Goal: Information Seeking & Learning: Learn about a topic

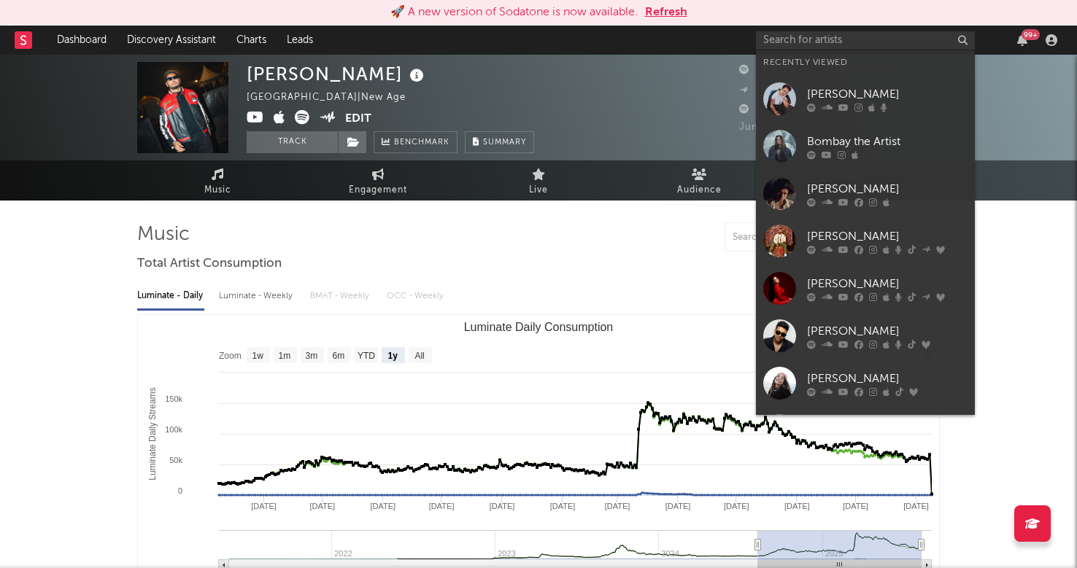
select select "1y"
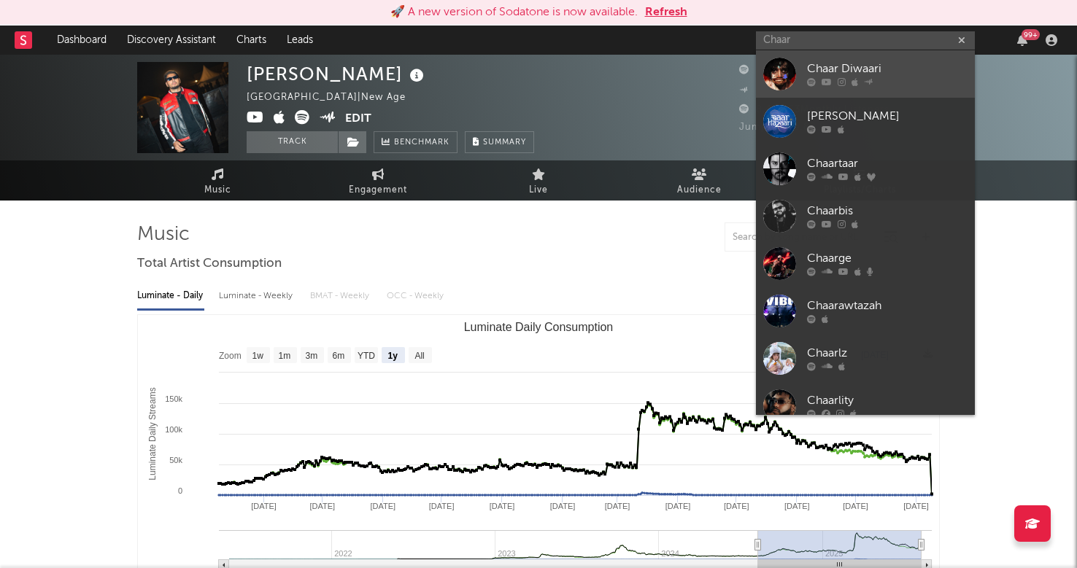
type input "Chaar"
click at [886, 79] on div at bounding box center [887, 82] width 161 height 9
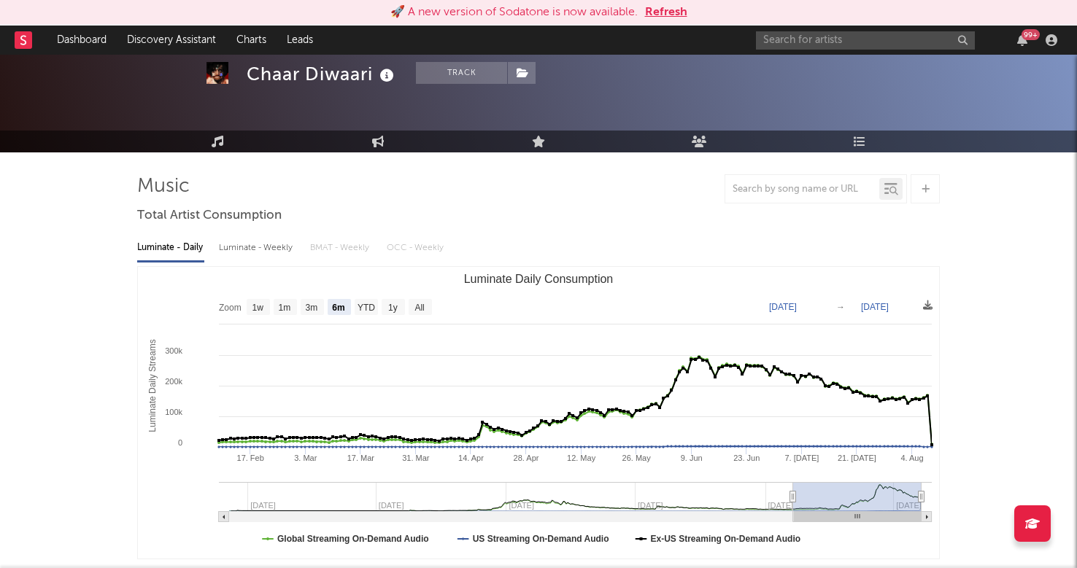
scroll to position [51, 0]
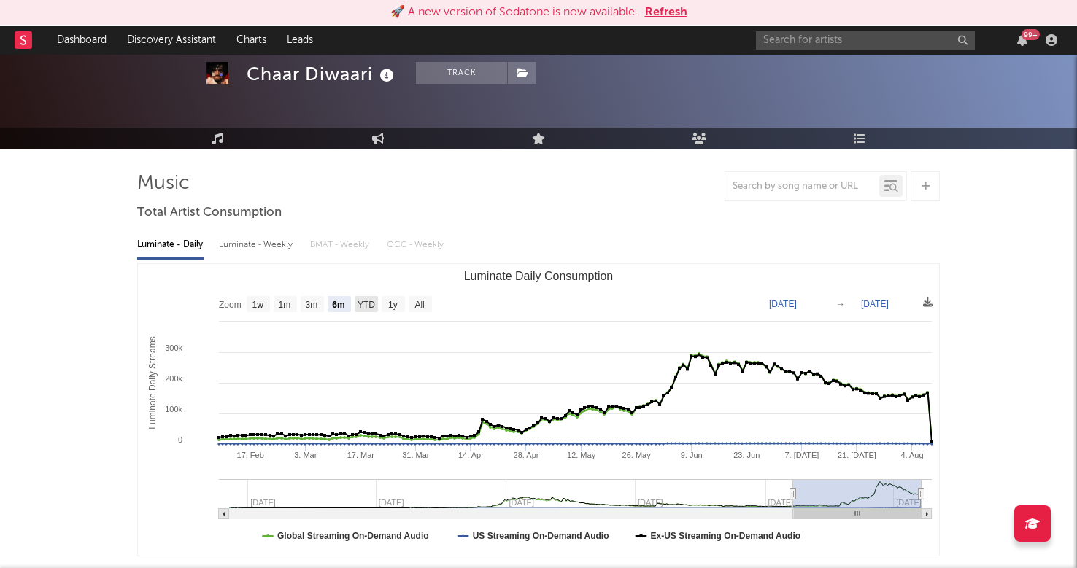
click at [360, 306] on text "YTD" at bounding box center [366, 305] width 18 height 10
select select "YTD"
type input "[DATE]"
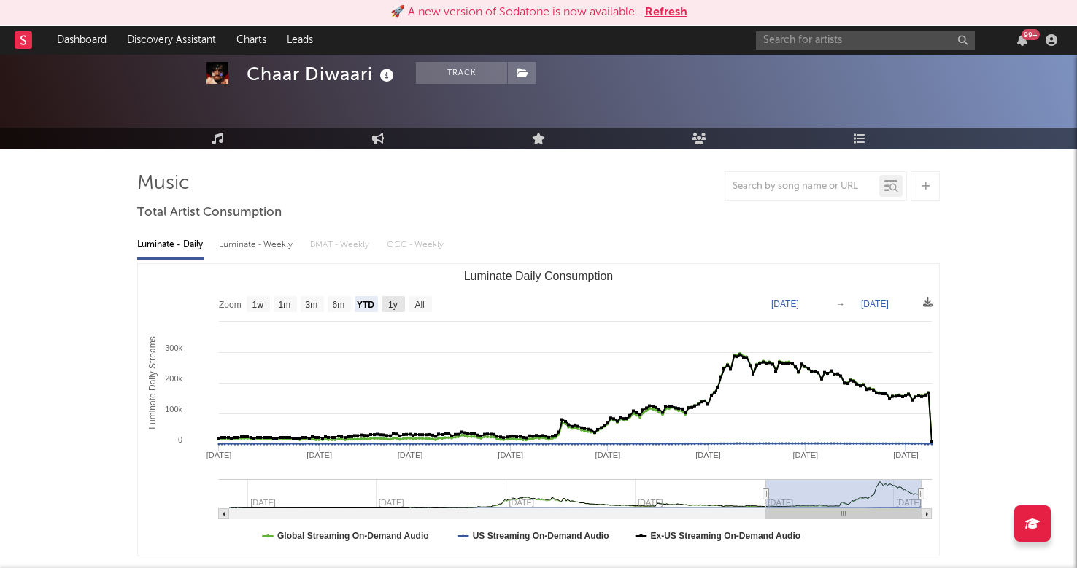
click at [394, 303] on text "1y" at bounding box center [392, 305] width 9 height 10
select select "1y"
type input "[DATE]"
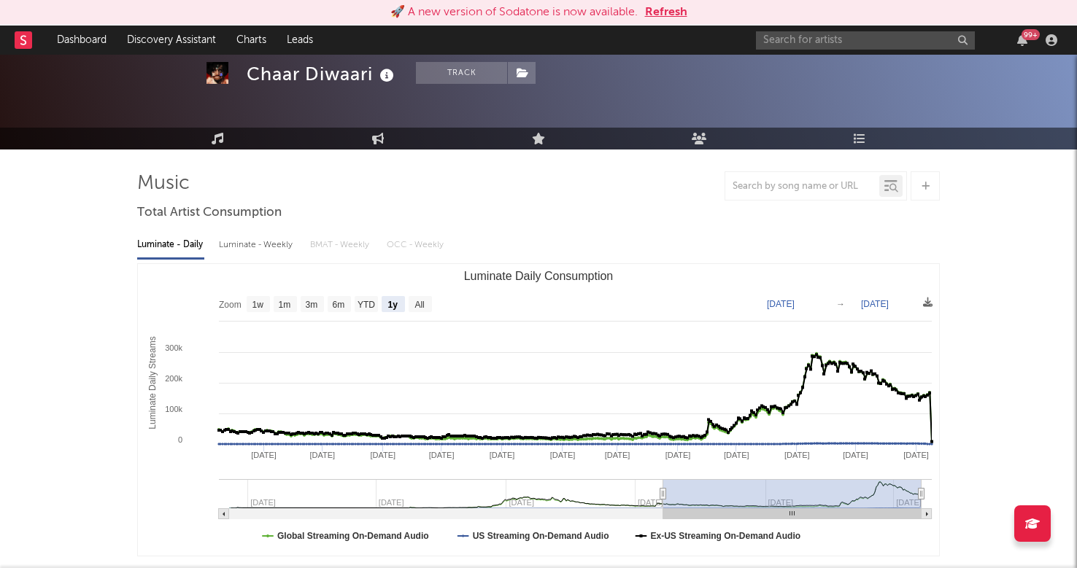
click at [419, 312] on rect "Luminate Daily Consumption" at bounding box center [420, 304] width 23 height 16
select select "All"
type input "[DATE]"
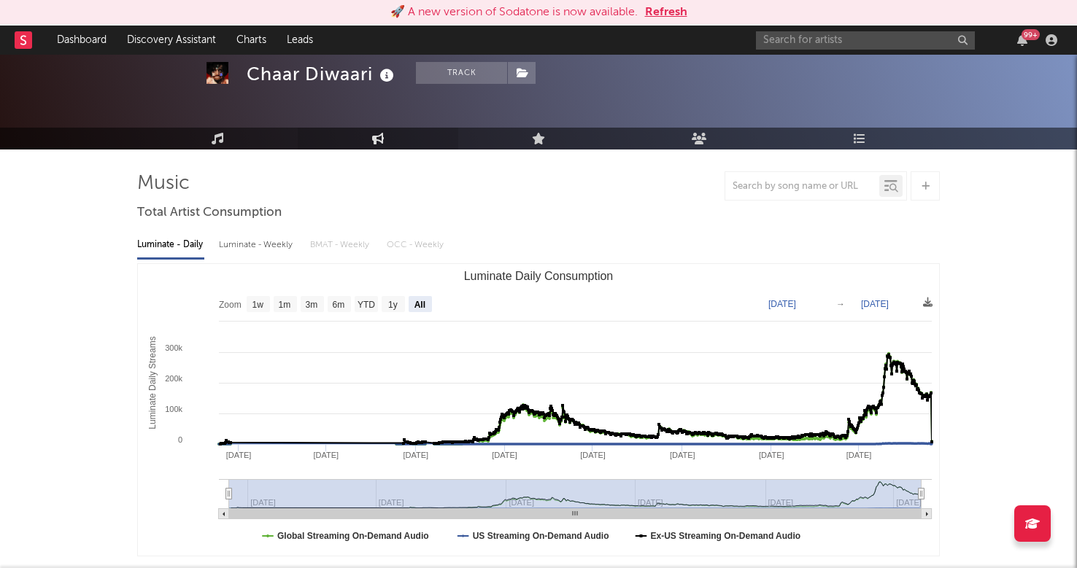
click at [389, 139] on link "Engagement" at bounding box center [378, 139] width 161 height 22
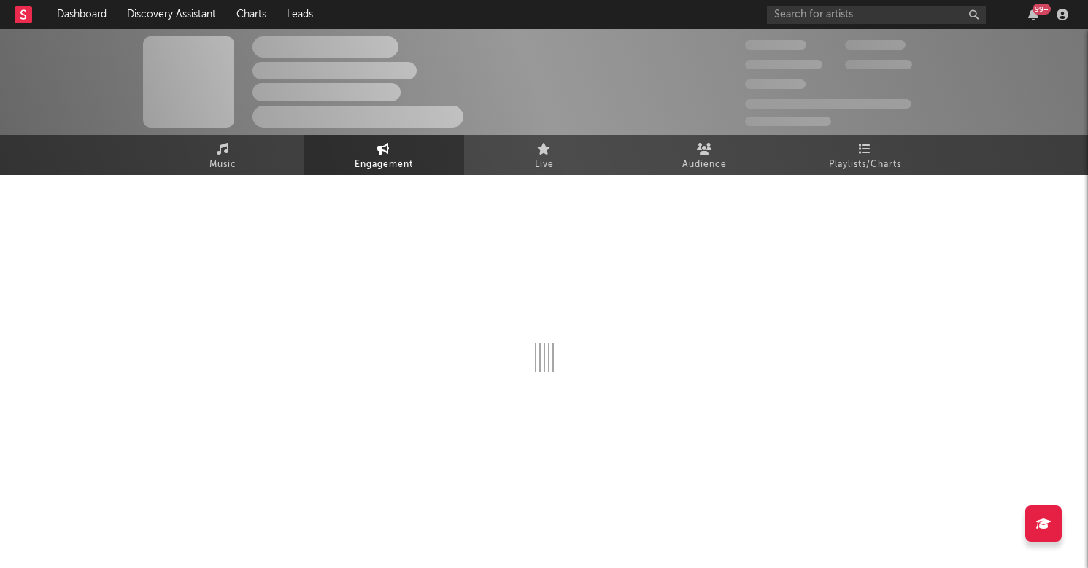
select select "1w"
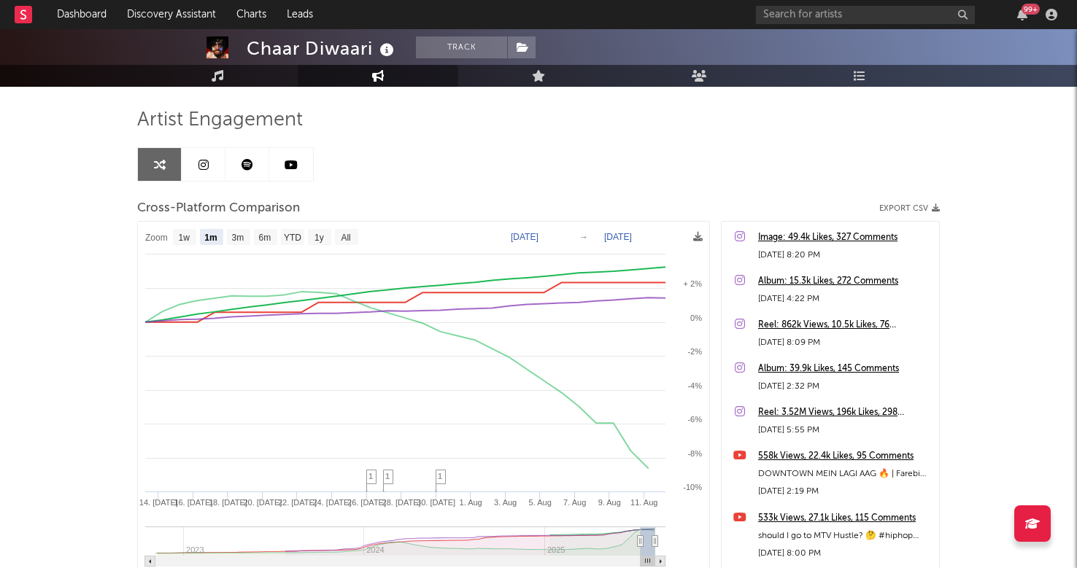
scroll to position [96, 0]
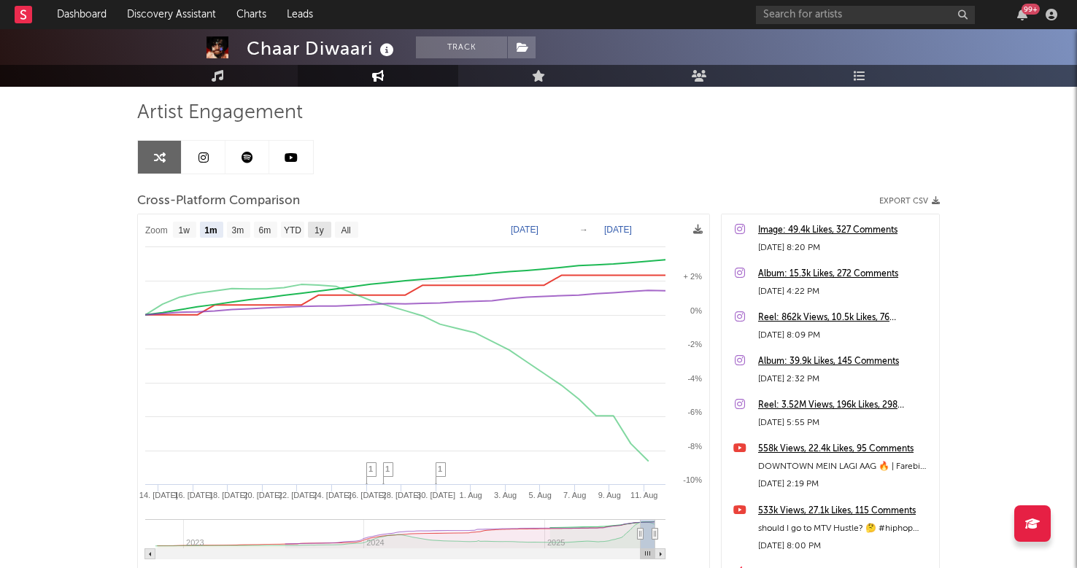
click at [317, 228] on text "1y" at bounding box center [318, 230] width 9 height 10
select select "1y"
type input "2024-08-12"
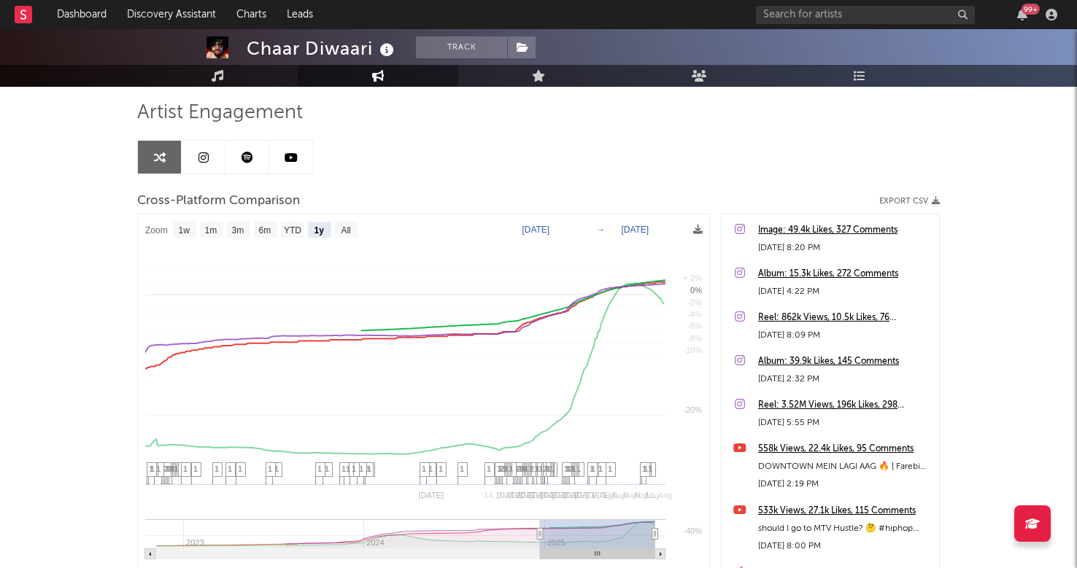
select select "1y"
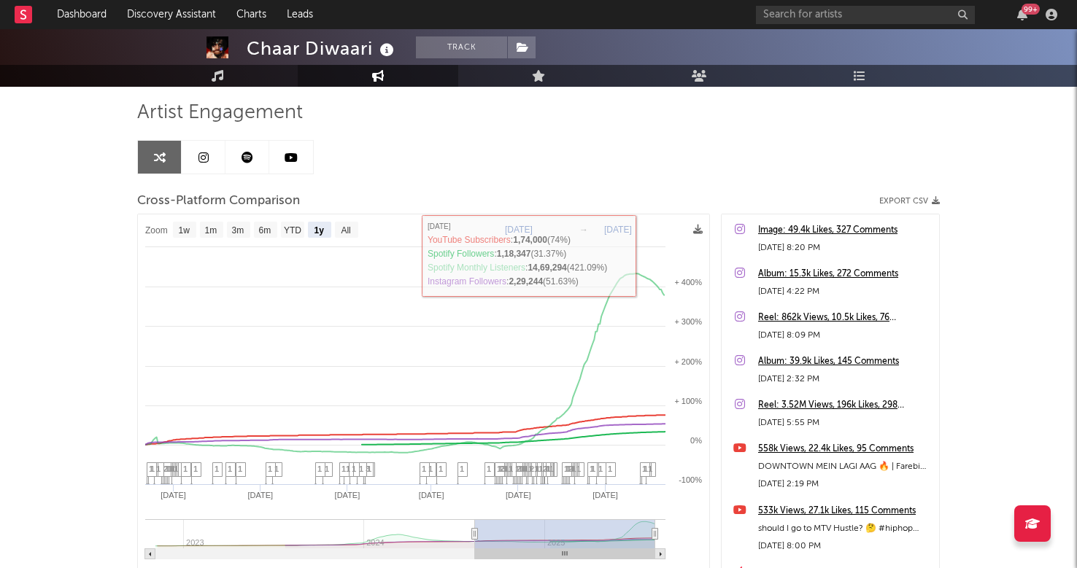
drag, startPoint x: 628, startPoint y: 147, endPoint x: 637, endPoint y: 111, distance: 37.5
click at [637, 111] on div "Artist Engagement Cross-Platform Comparison Export CSV Zoom 1w 1m 3m 6m YTD 1y …" at bounding box center [538, 349] width 803 height 496
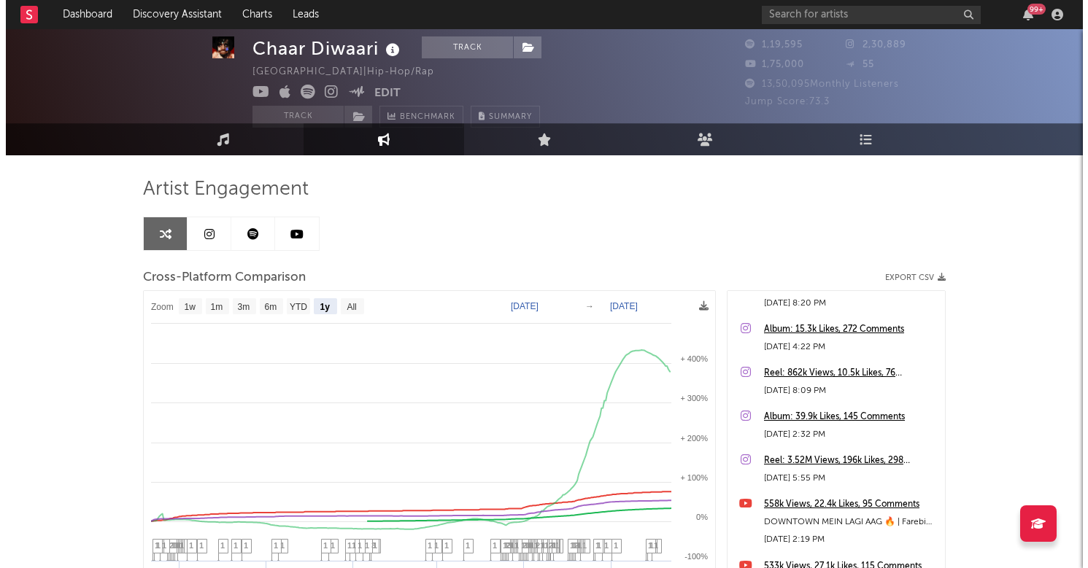
scroll to position [0, 0]
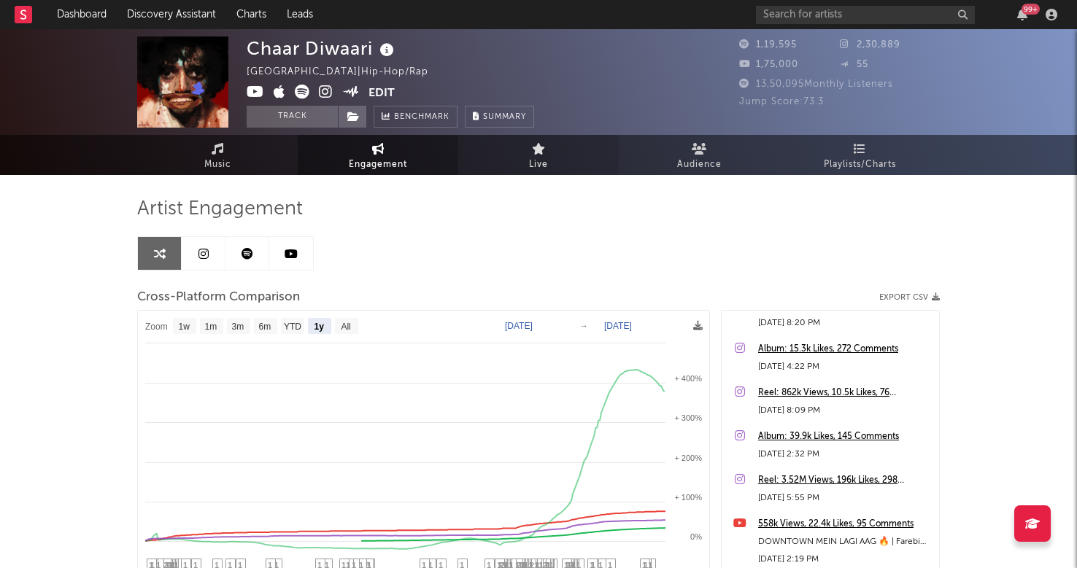
click at [552, 161] on link "Live" at bounding box center [538, 155] width 161 height 40
